Goal: Find specific page/section: Find specific page/section

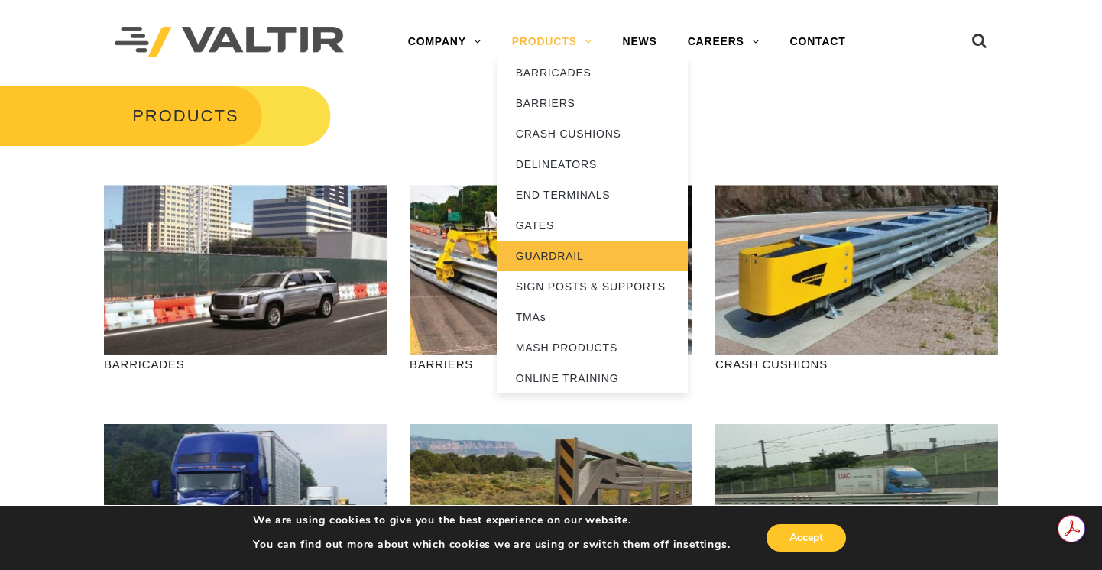
click at [539, 252] on link "GUARDRAIL" at bounding box center [592, 256] width 191 height 31
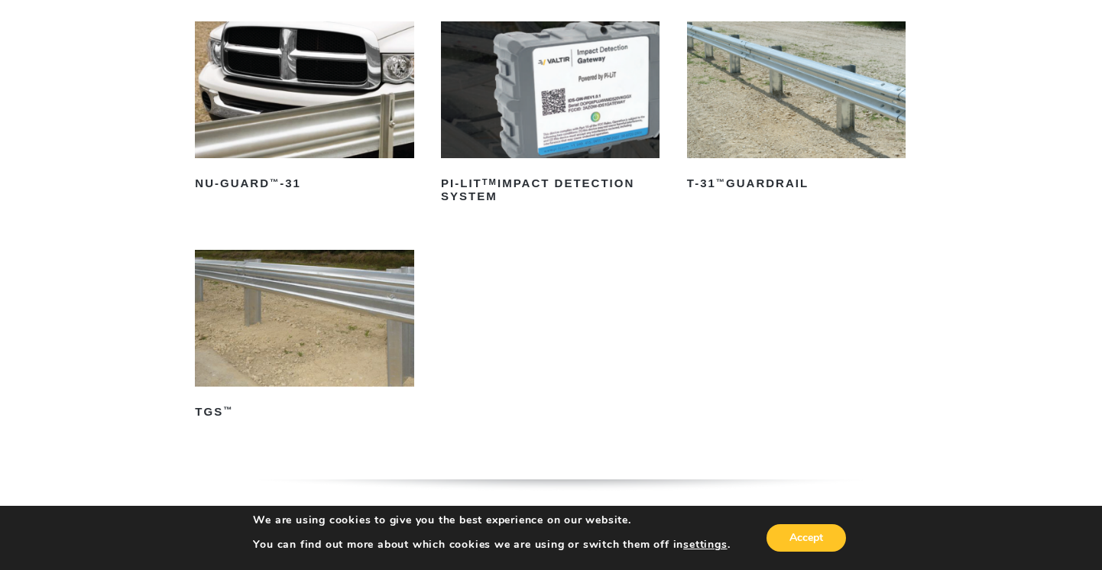
scroll to position [229, 0]
click at [322, 320] on img at bounding box center [304, 317] width 218 height 137
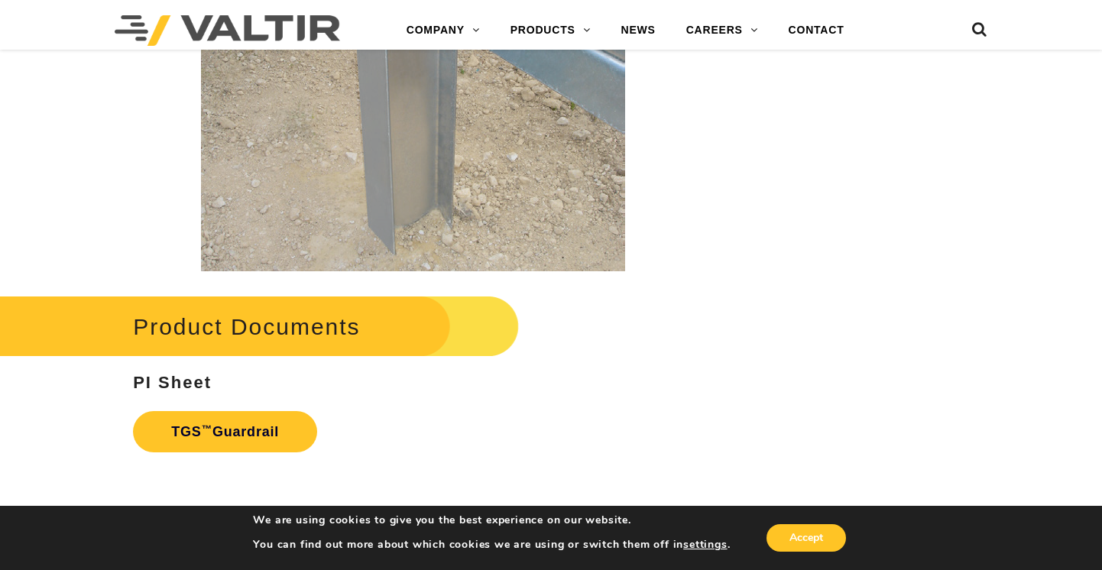
scroll to position [2597, 0]
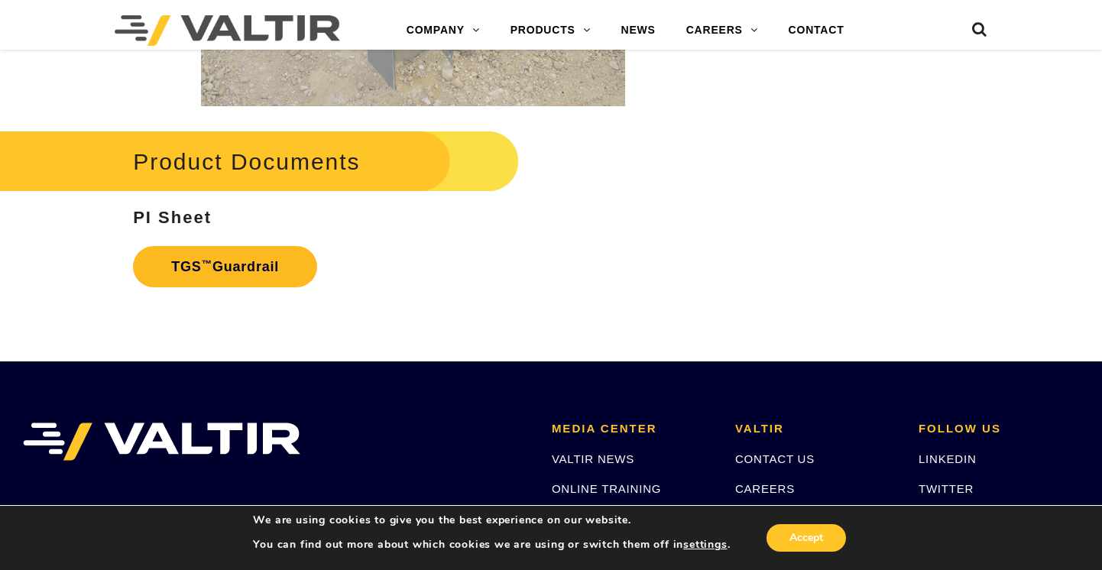
click at [244, 262] on link "TGS ™ Guardrail" at bounding box center [225, 266] width 184 height 41
